Goal: Transaction & Acquisition: Purchase product/service

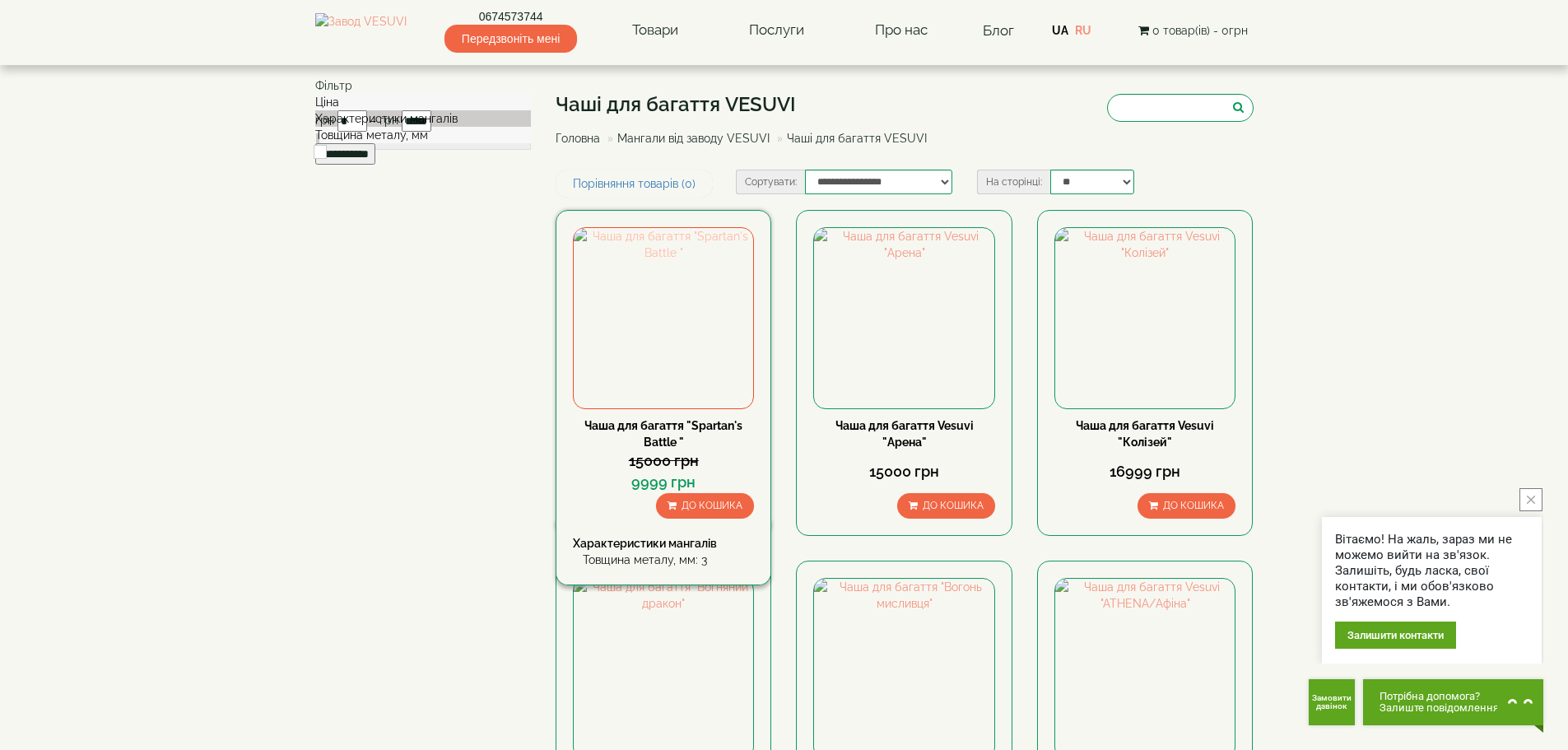
click at [710, 345] on img at bounding box center [664, 318] width 180 height 180
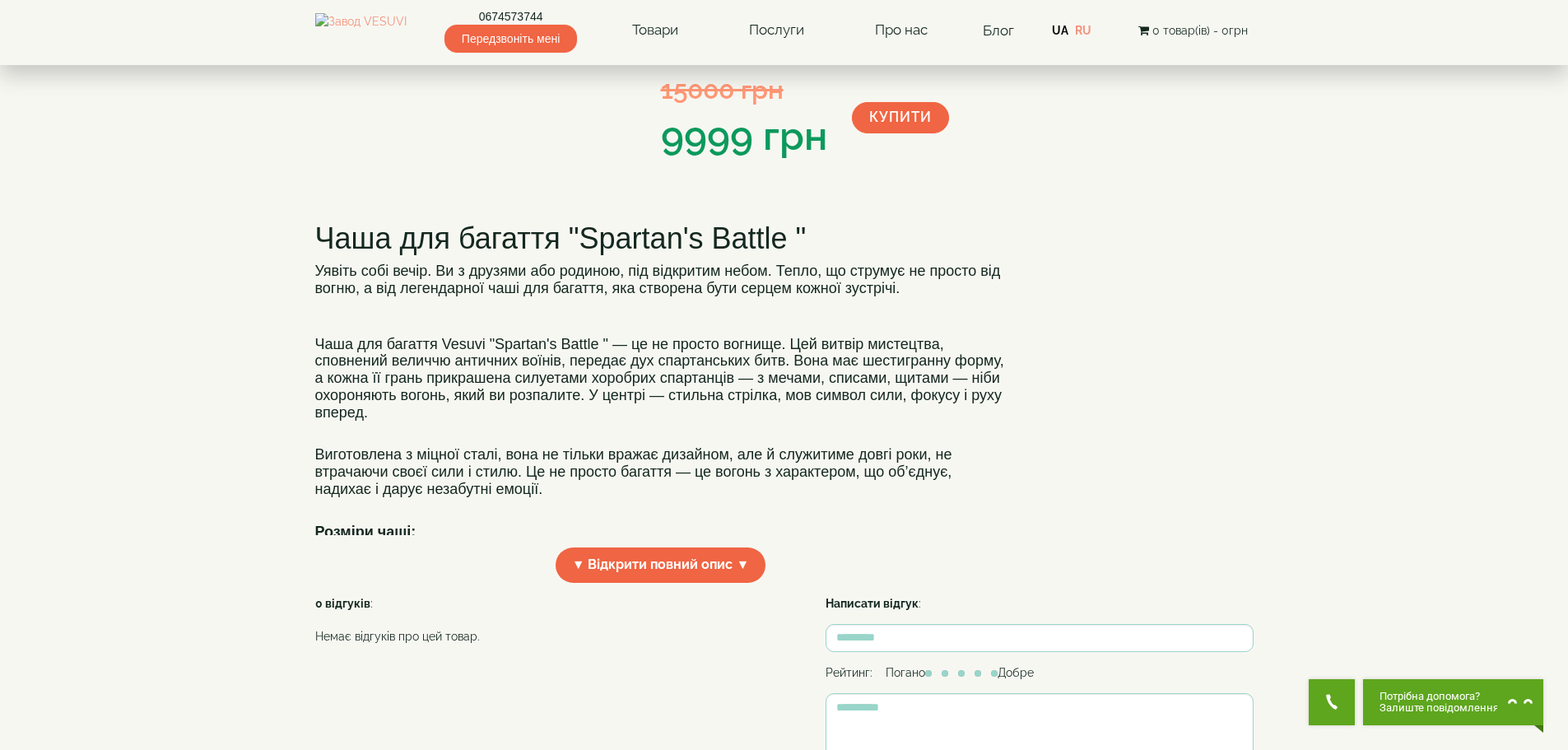
scroll to position [247, 0]
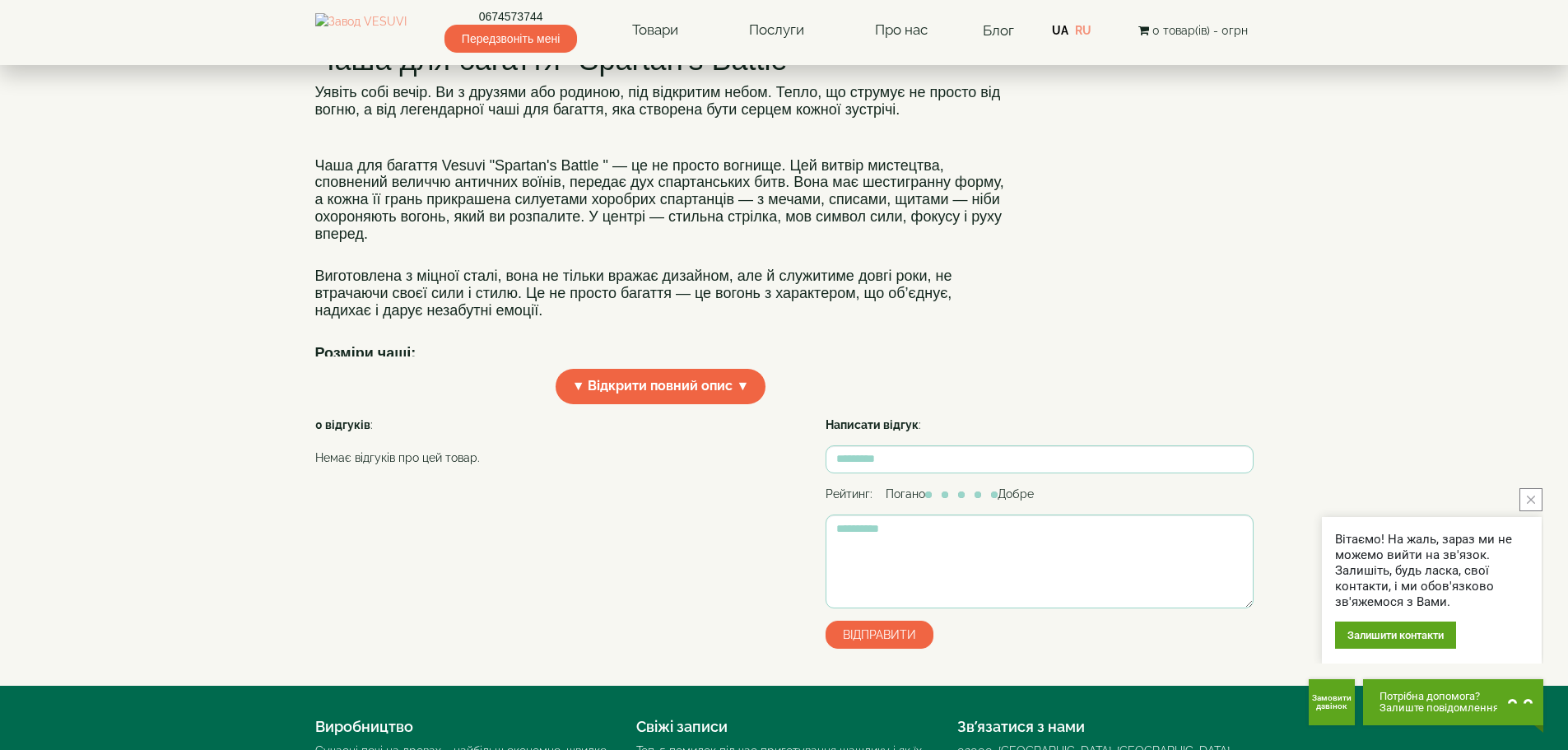
scroll to position [352, 0]
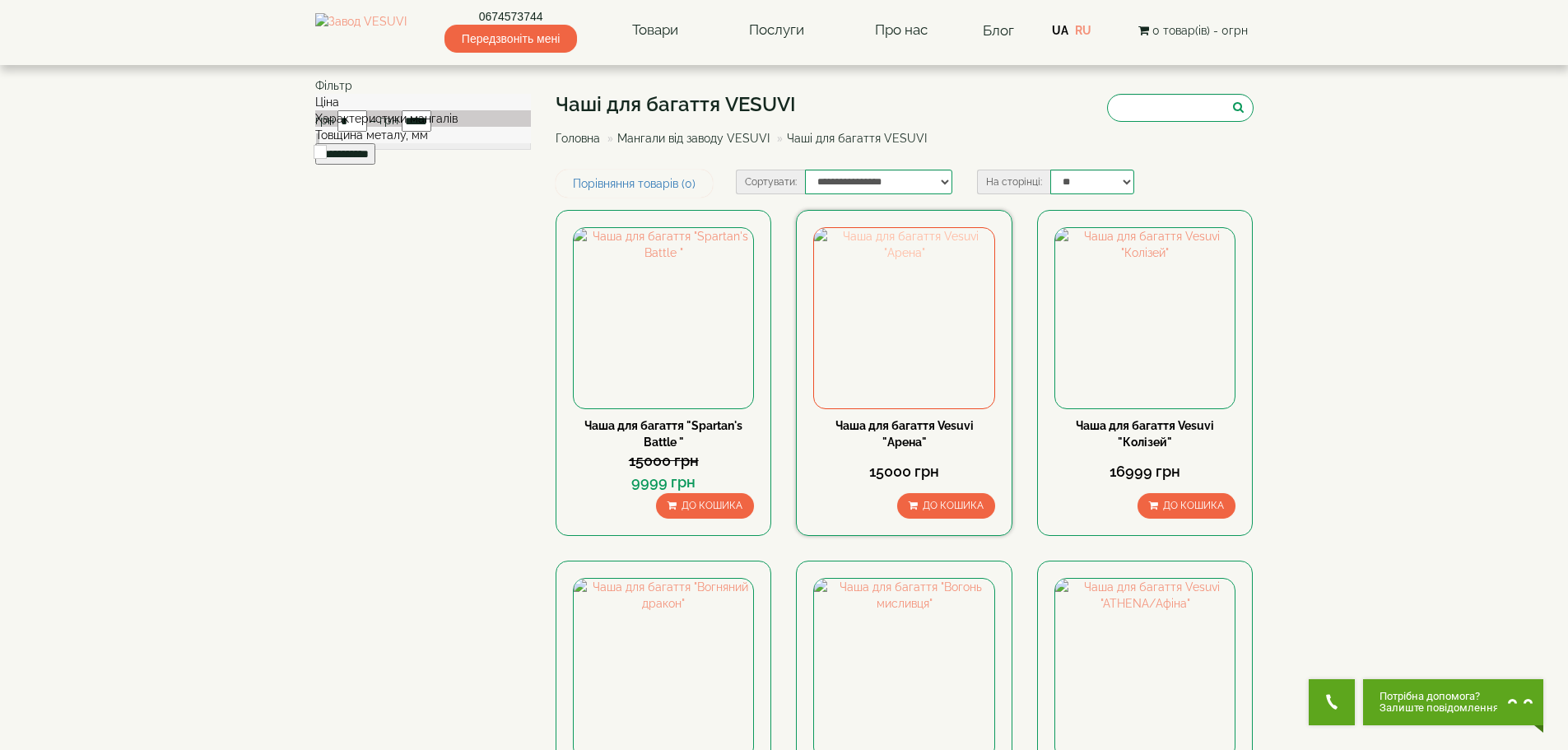
click at [912, 317] on img at bounding box center [904, 318] width 180 height 180
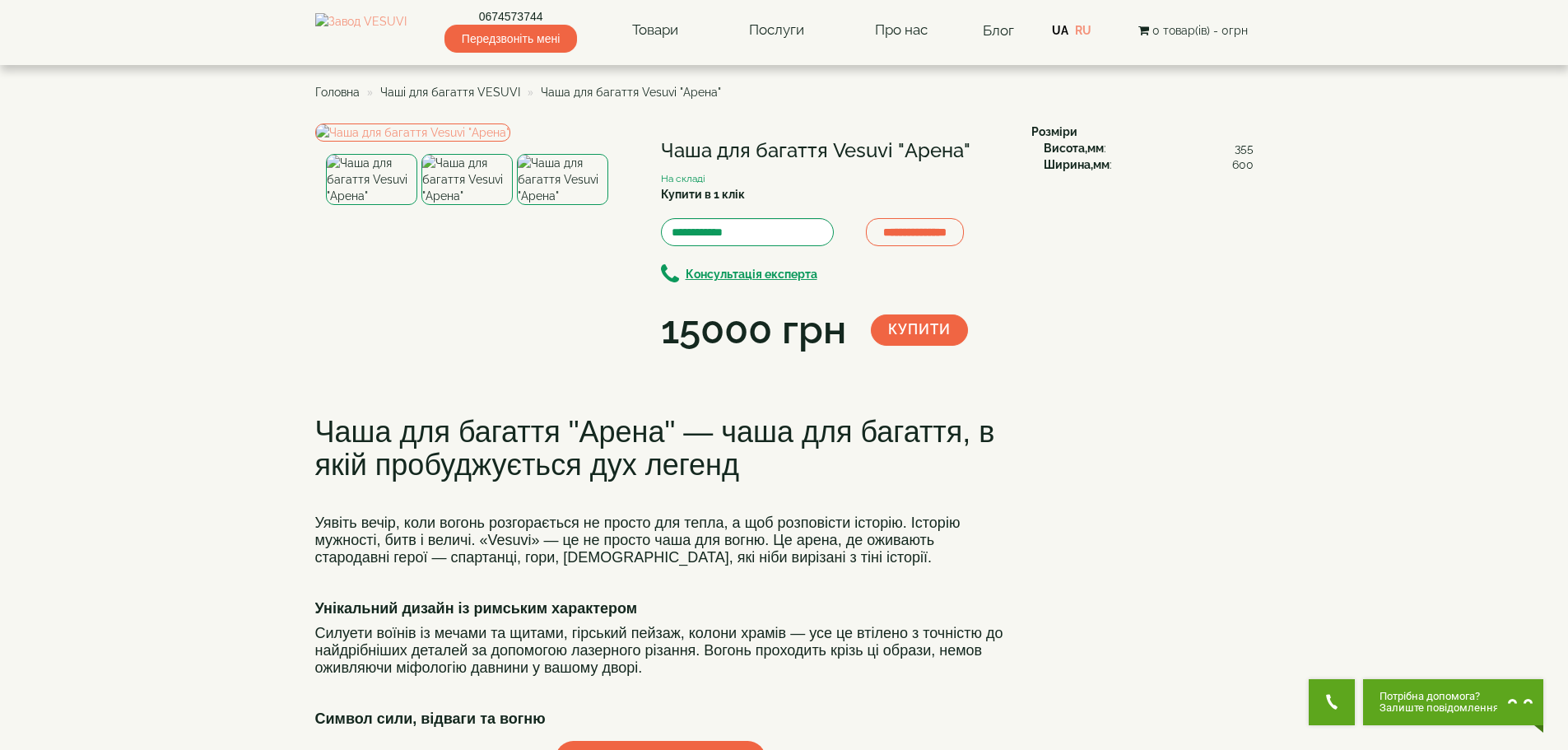
click at [586, 205] on img at bounding box center [562, 180] width 92 height 51
click at [467, 205] on img at bounding box center [467, 180] width 92 height 51
click at [390, 205] on img at bounding box center [371, 180] width 92 height 51
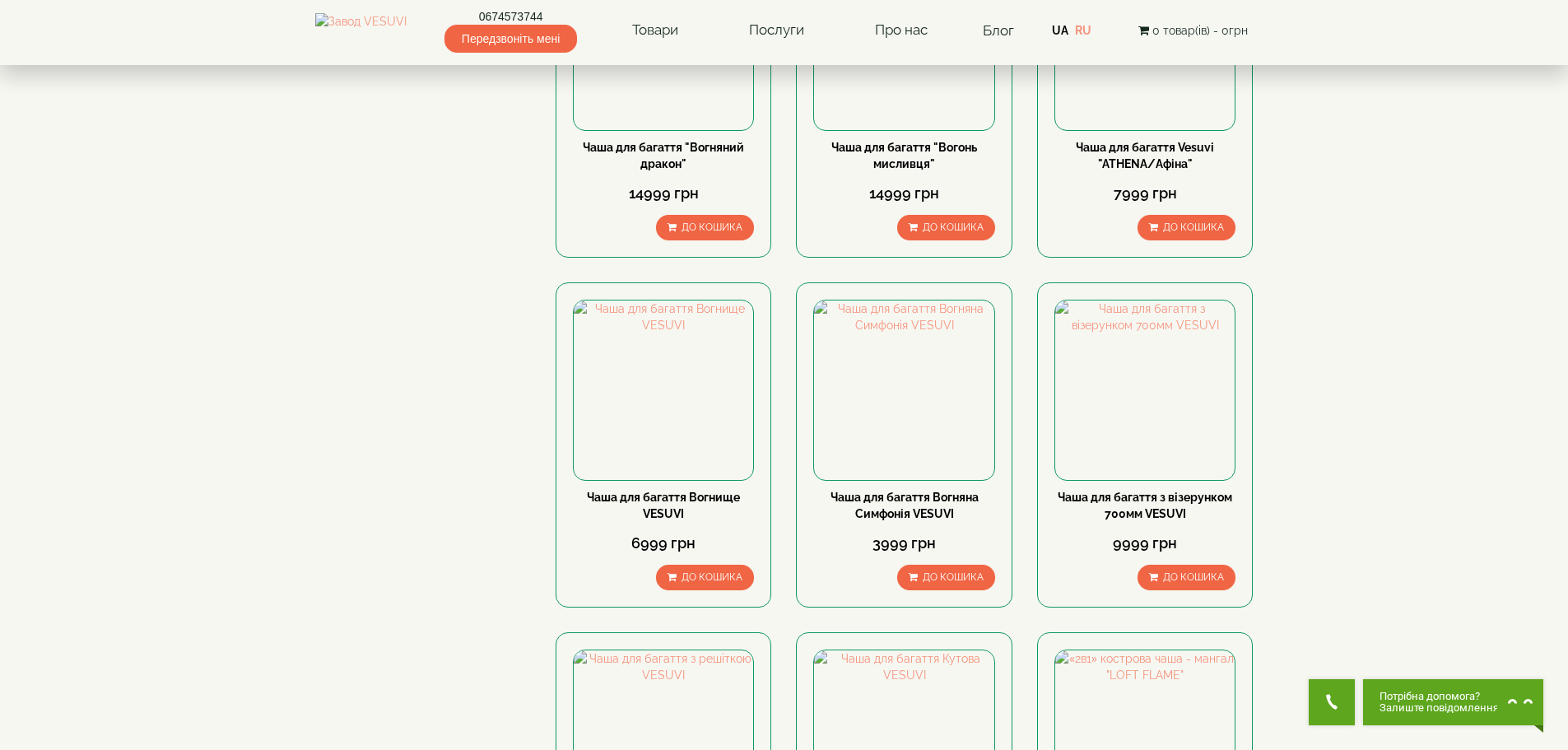
scroll to position [658, 0]
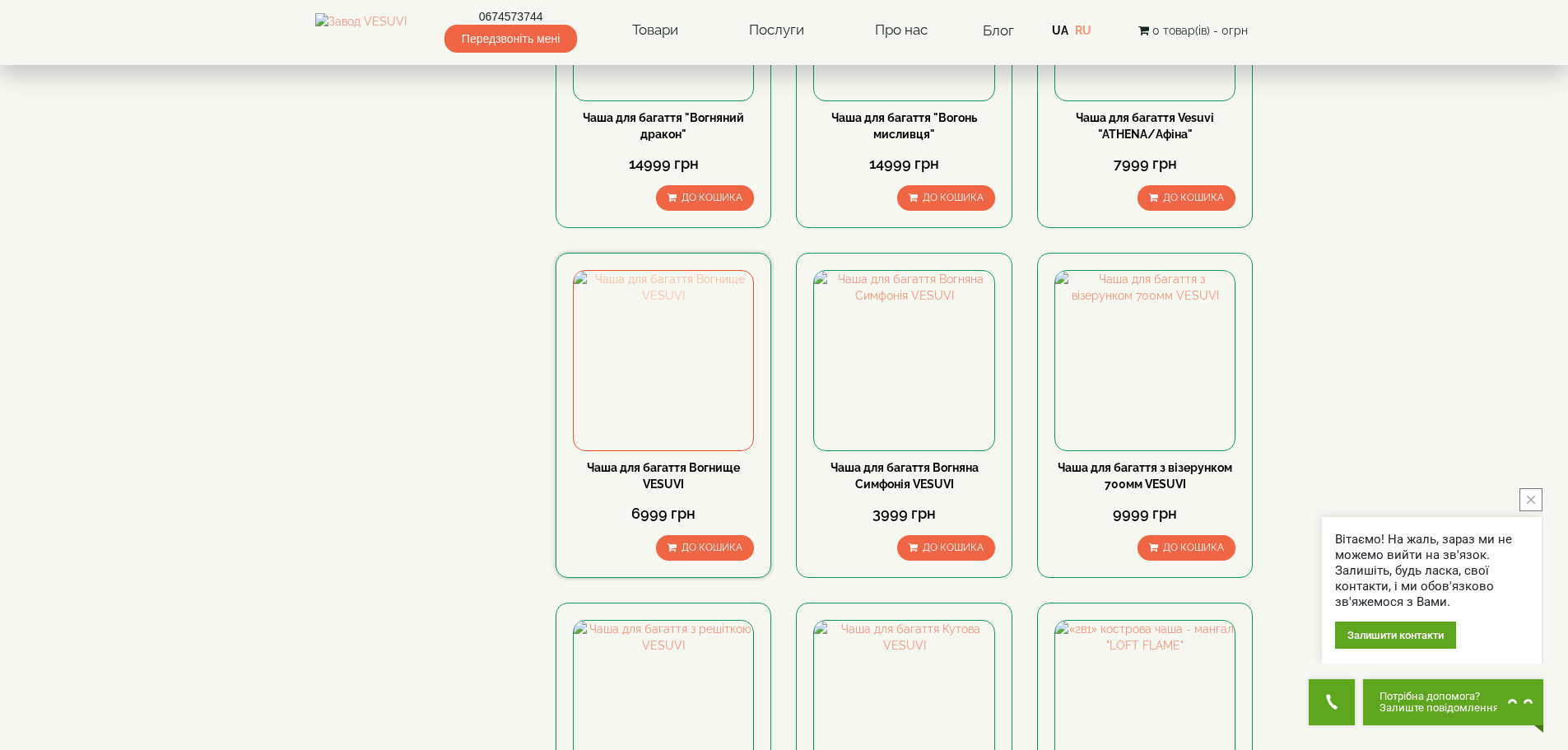
click at [727, 386] on img at bounding box center [664, 360] width 180 height 180
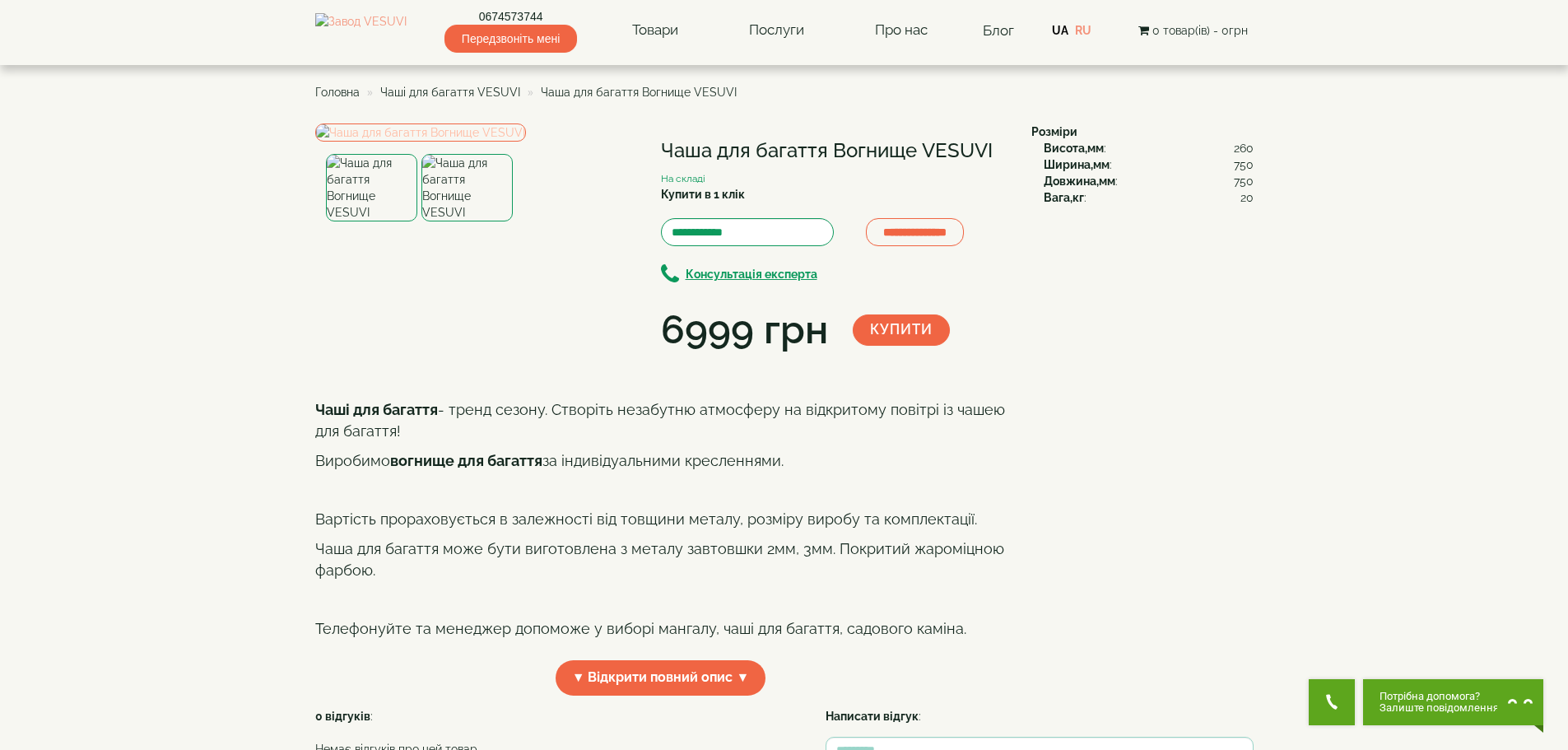
click at [526, 142] on img at bounding box center [420, 133] width 211 height 18
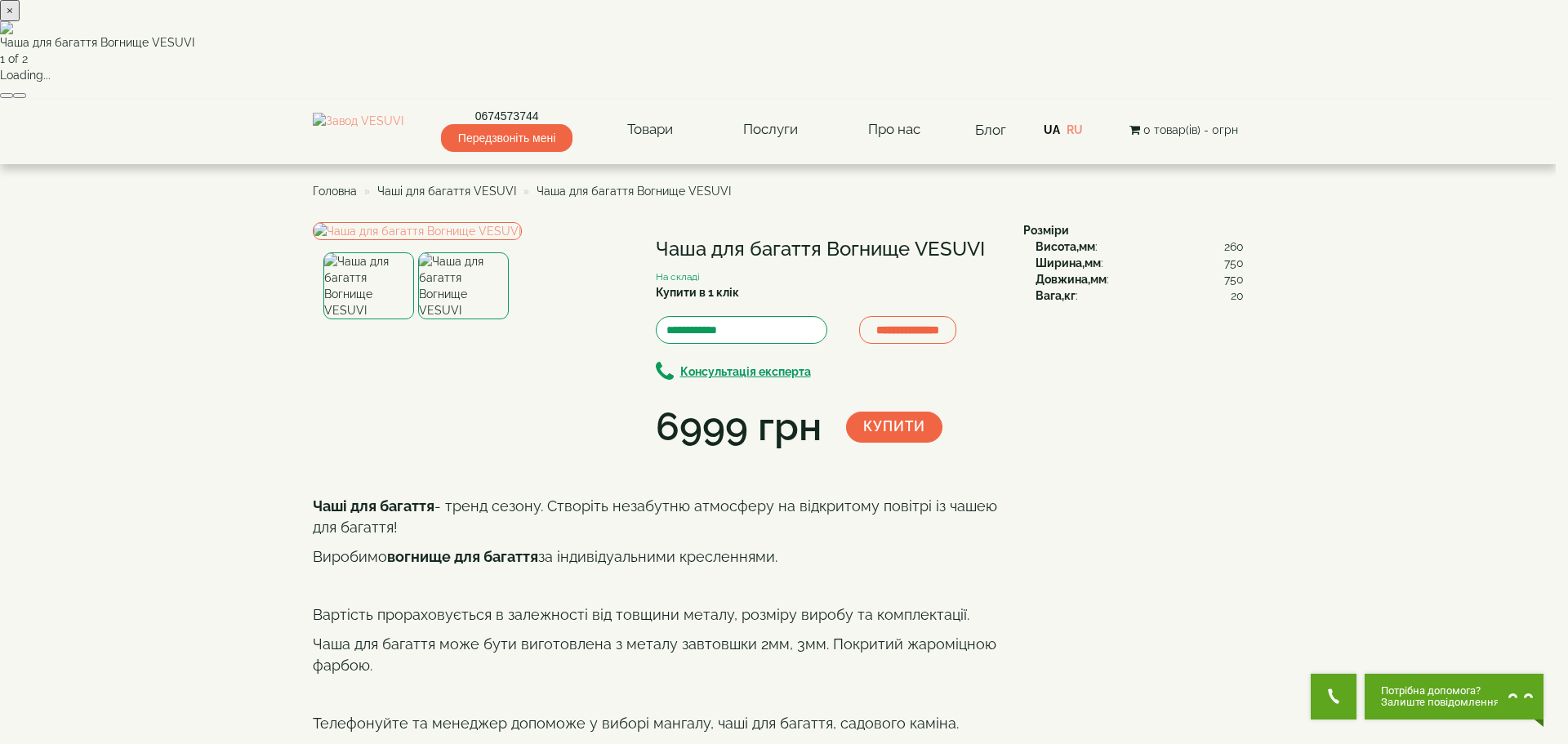
click at [26, 98] on button "button" at bounding box center [20, 95] width 14 height 5
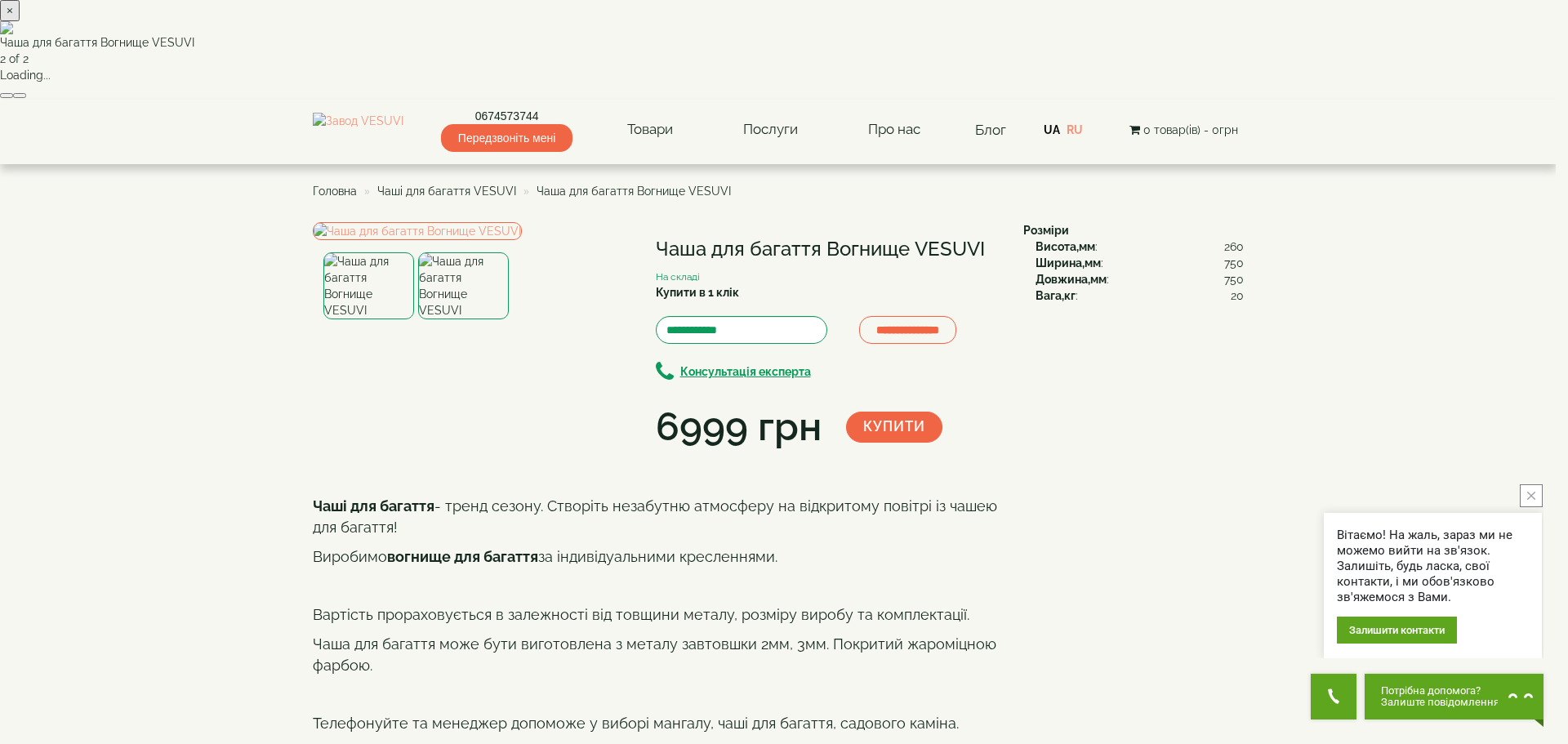
click at [26, 98] on button "button" at bounding box center [20, 95] width 14 height 5
click at [20, 22] on button "×" at bounding box center [10, 11] width 20 height 22
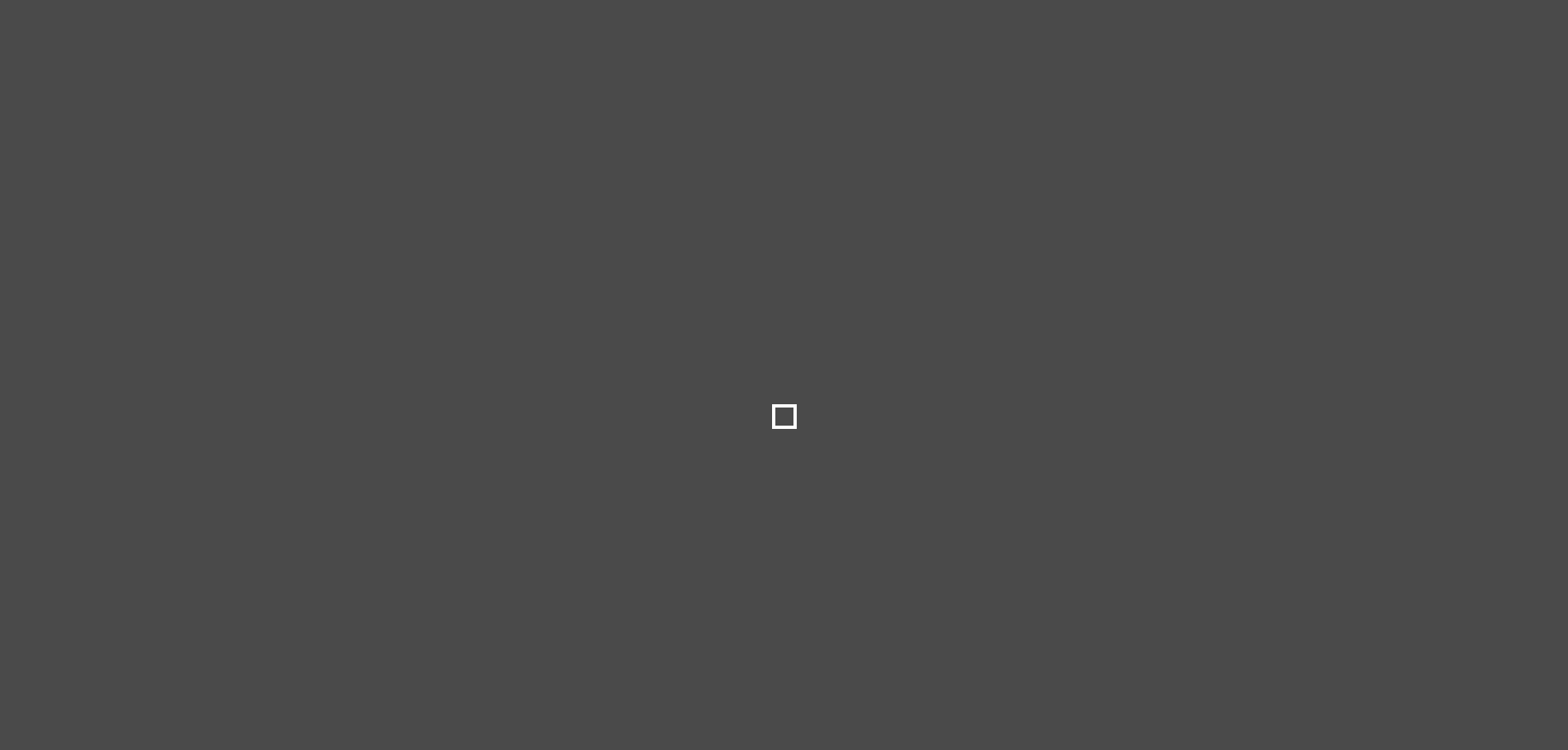
select select
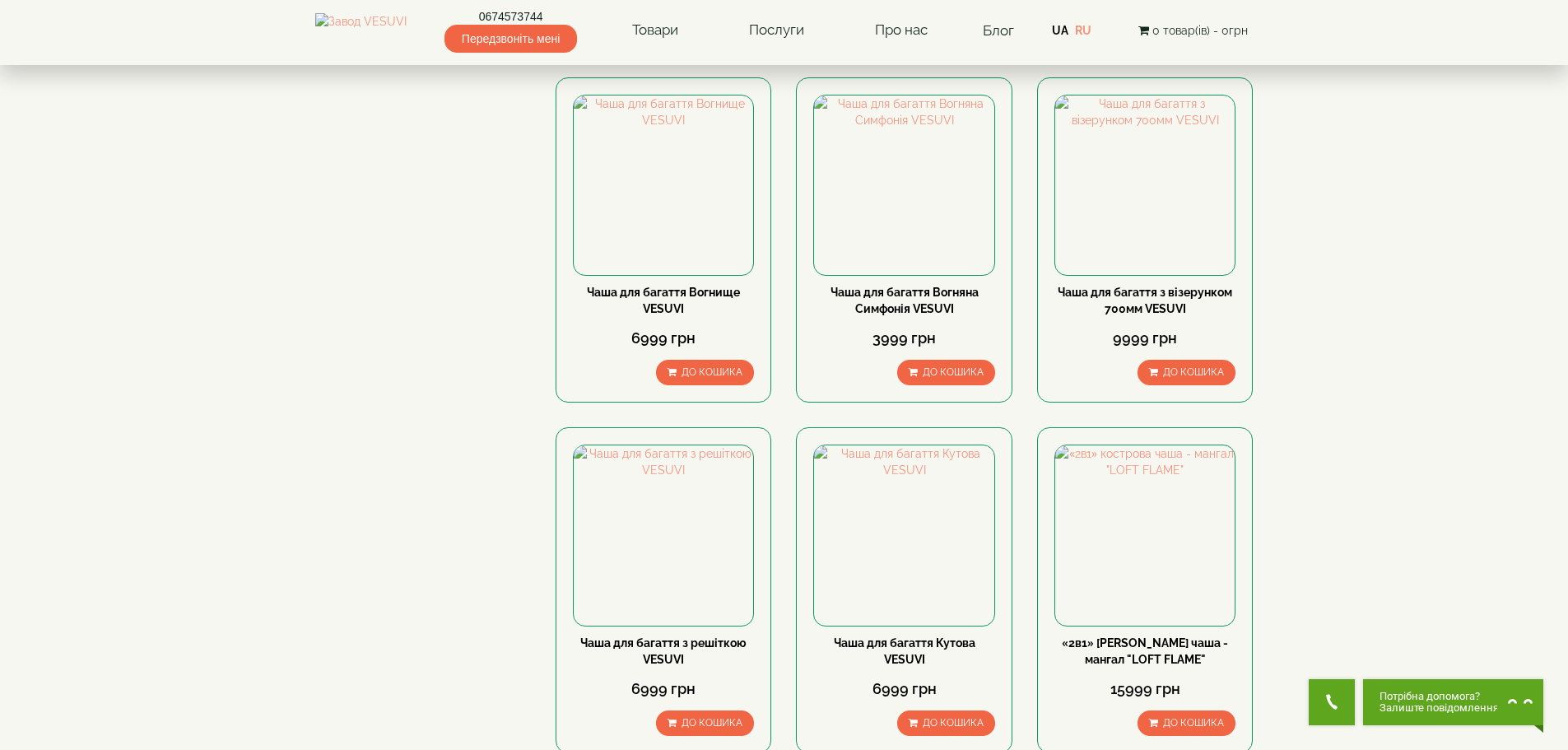
scroll to position [905, 0]
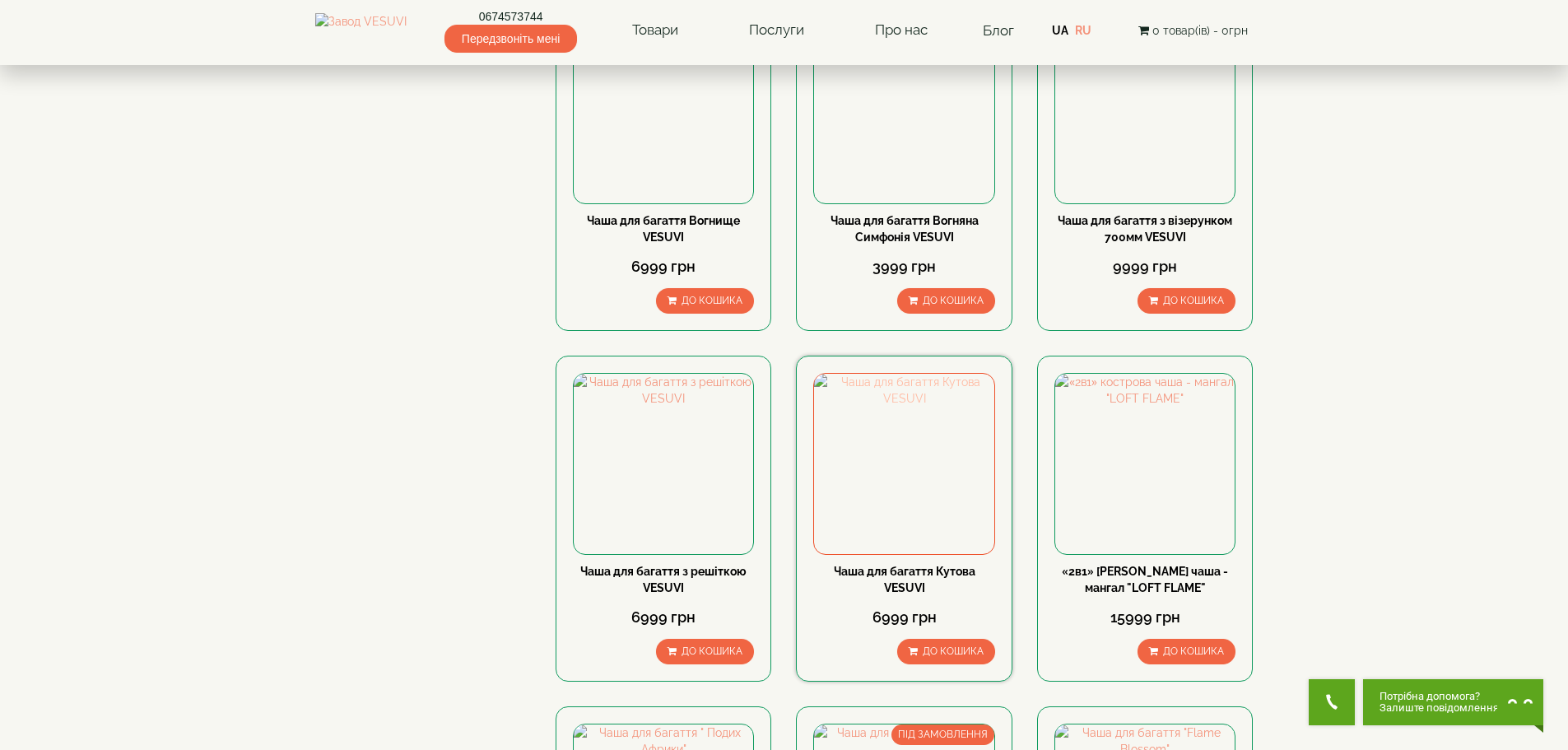
click at [877, 455] on img at bounding box center [904, 464] width 180 height 180
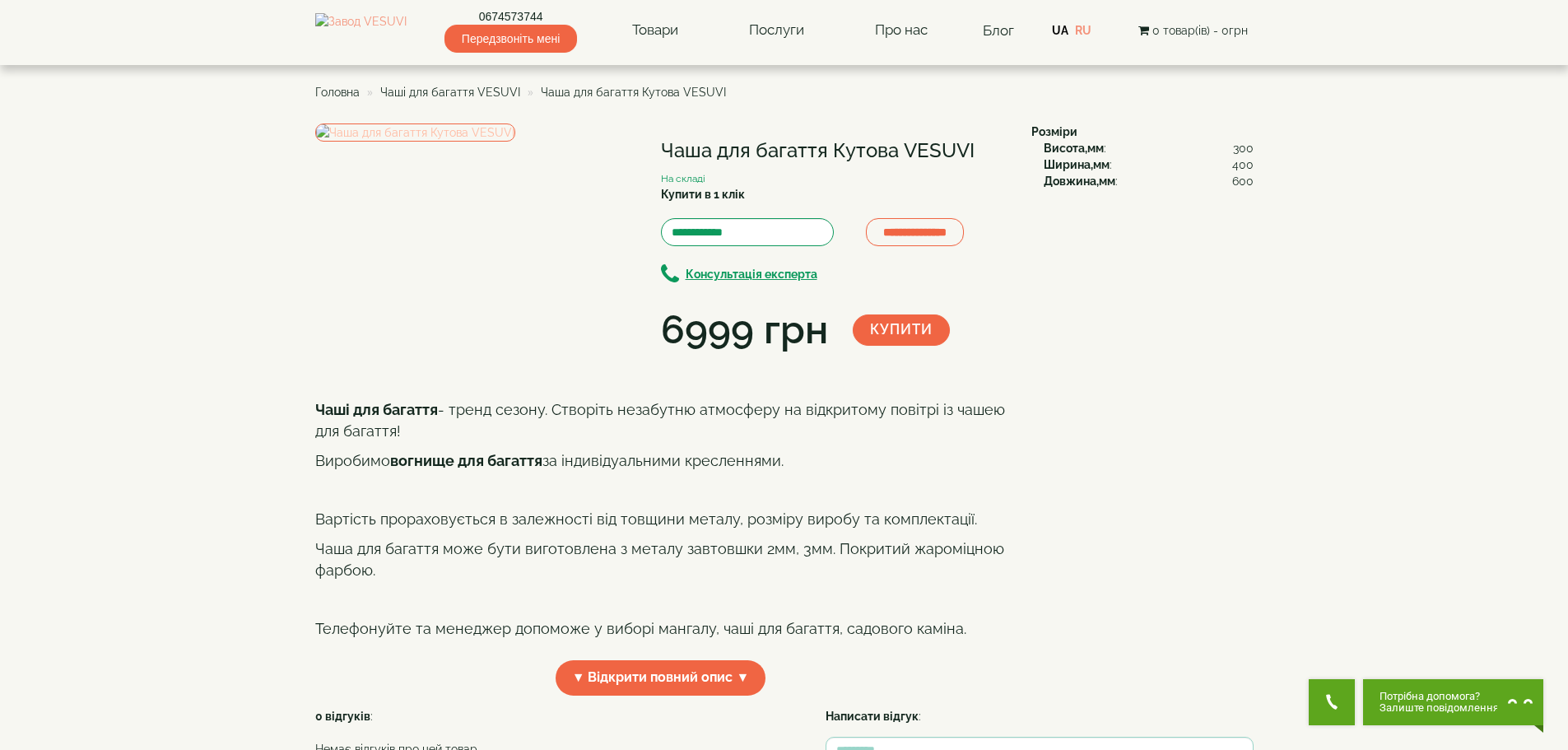
click at [516, 142] on img at bounding box center [415, 133] width 200 height 18
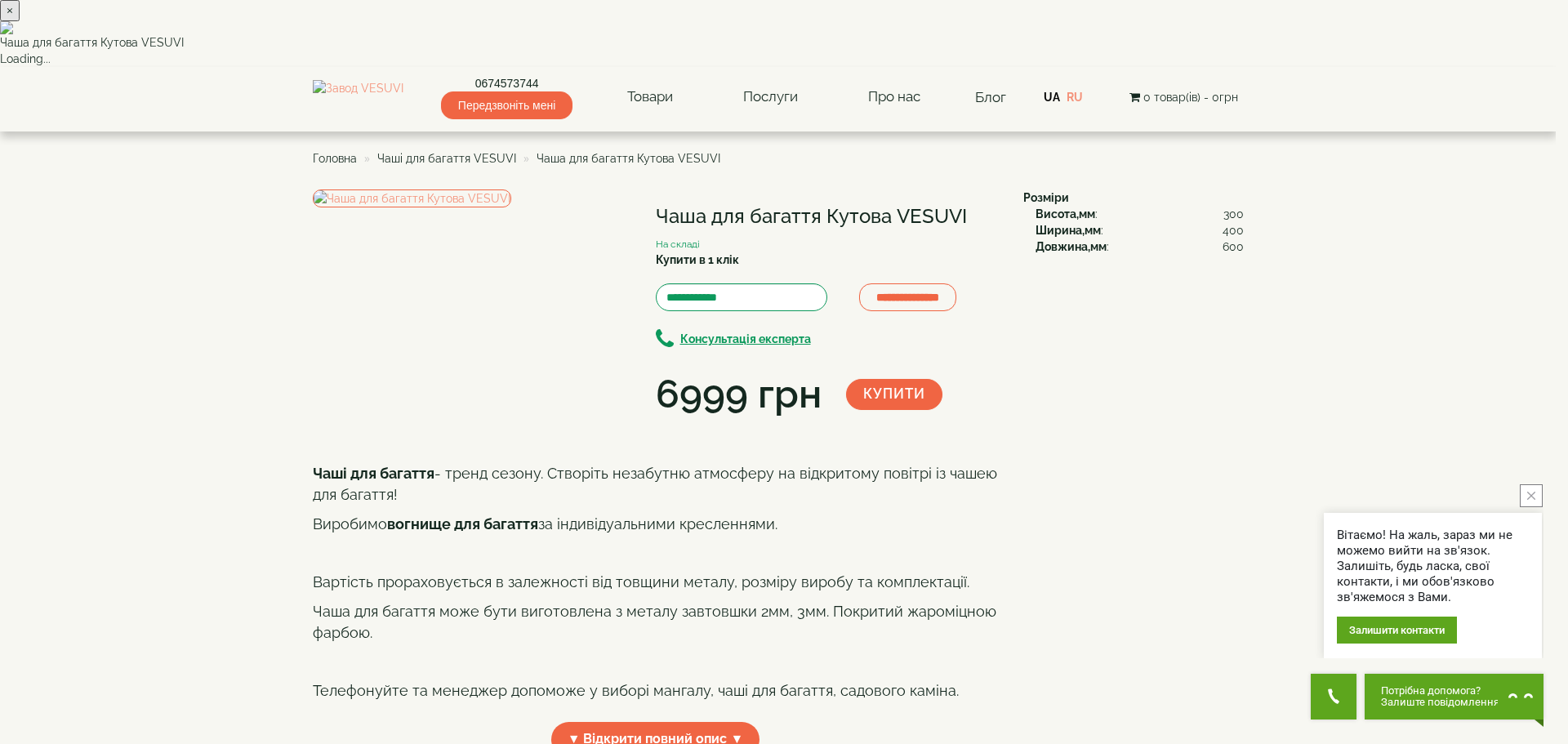
click at [20, 22] on button "×" at bounding box center [10, 11] width 20 height 22
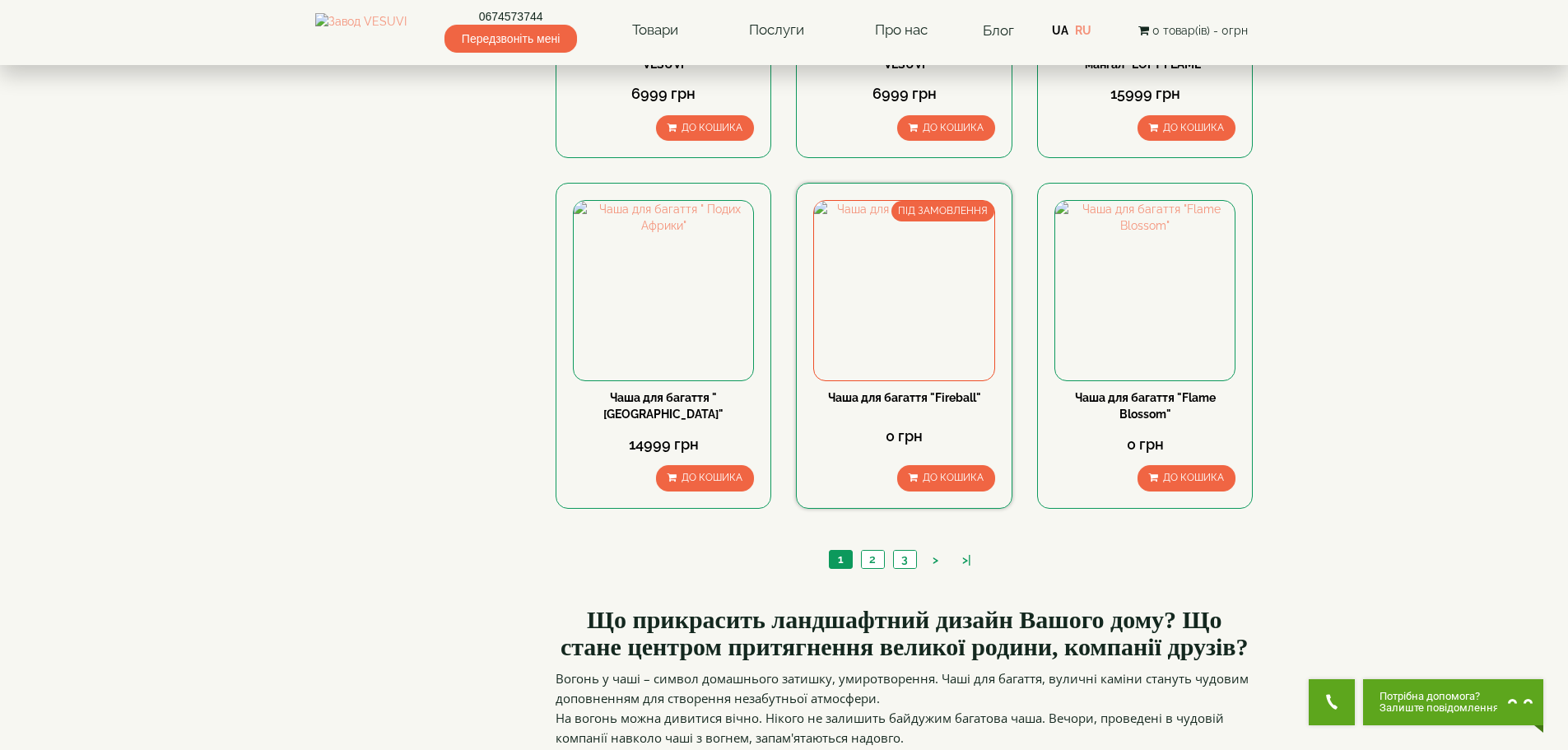
scroll to position [1564, 0]
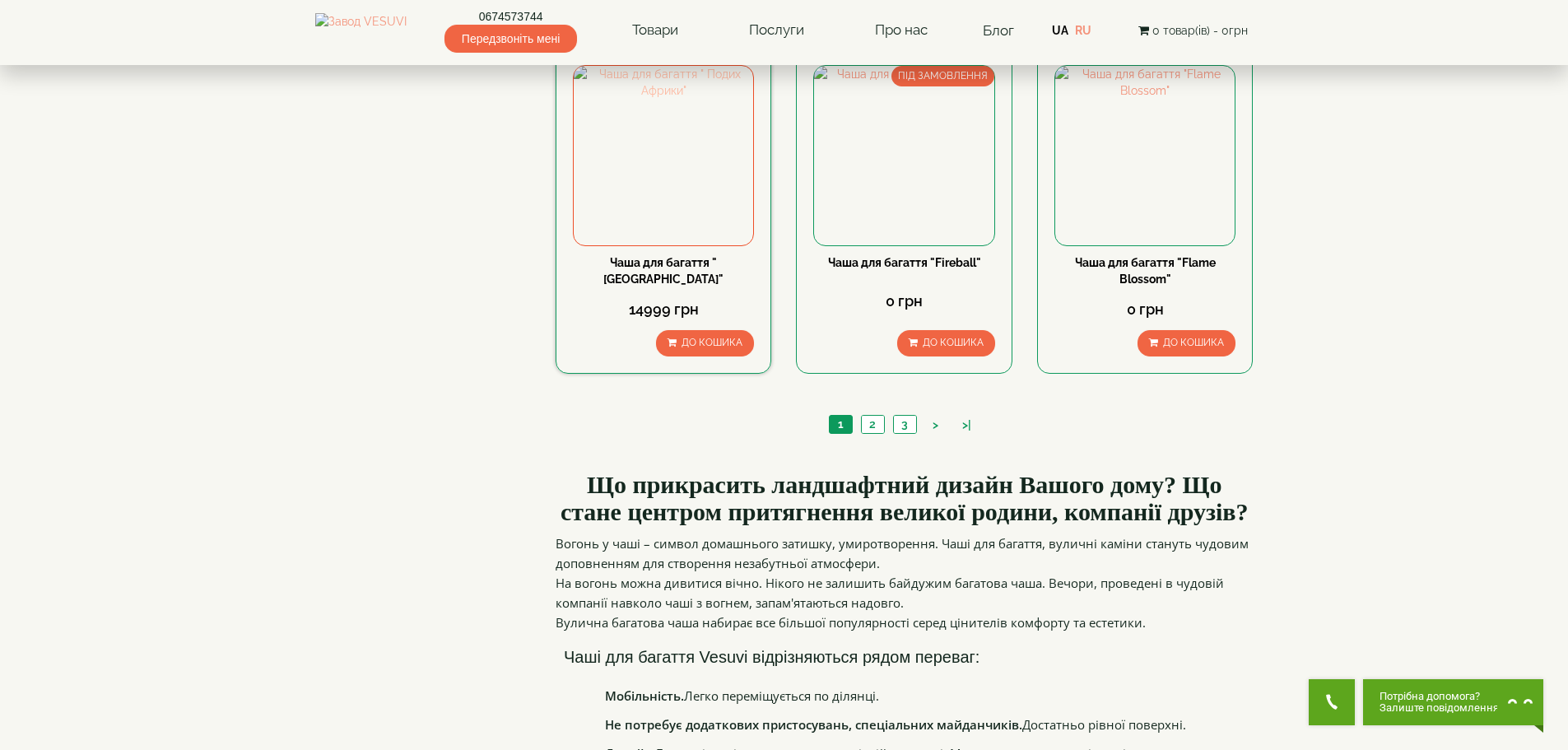
click at [735, 204] on img at bounding box center [664, 156] width 180 height 180
